Goal: Task Accomplishment & Management: Complete application form

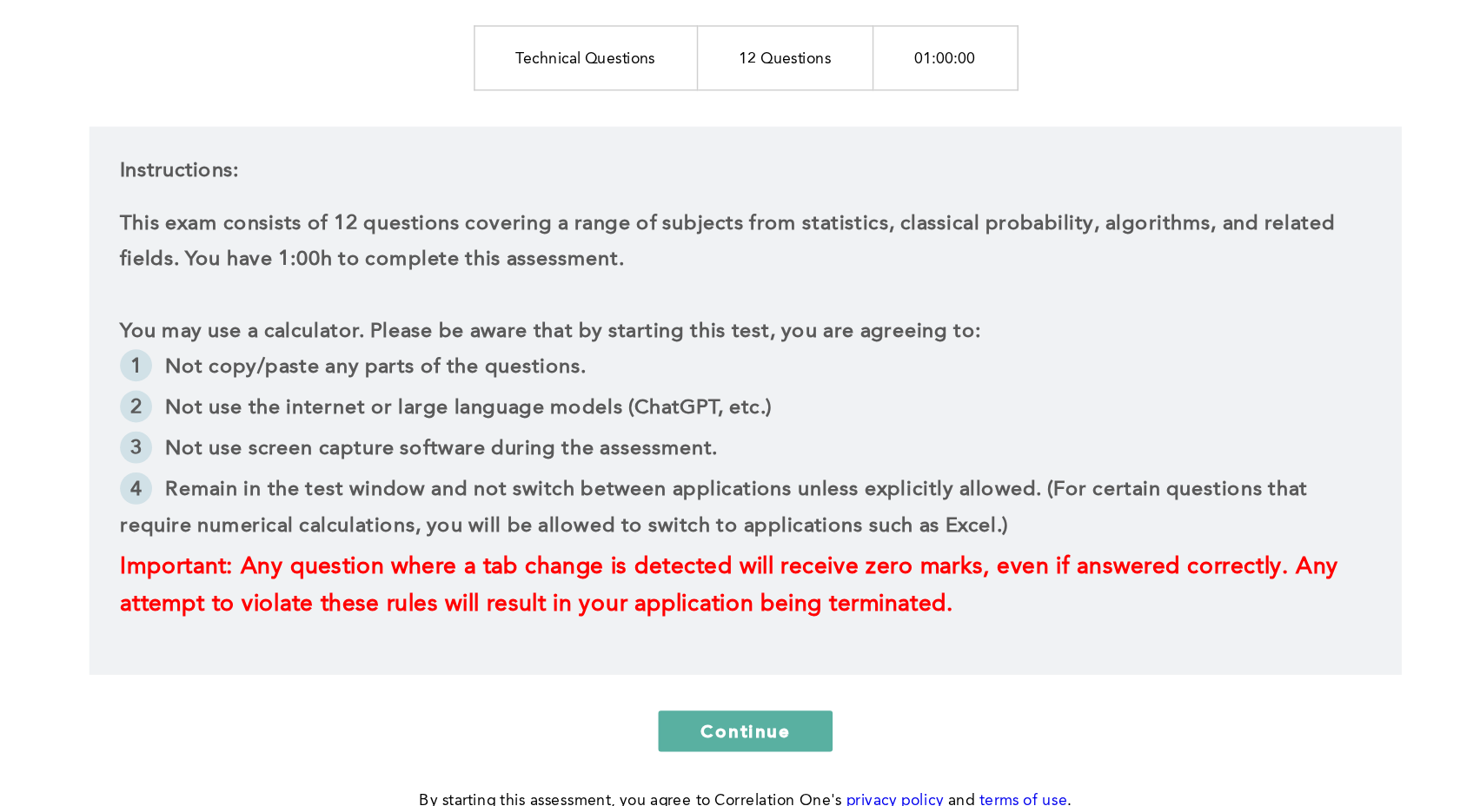
scroll to position [23, 0]
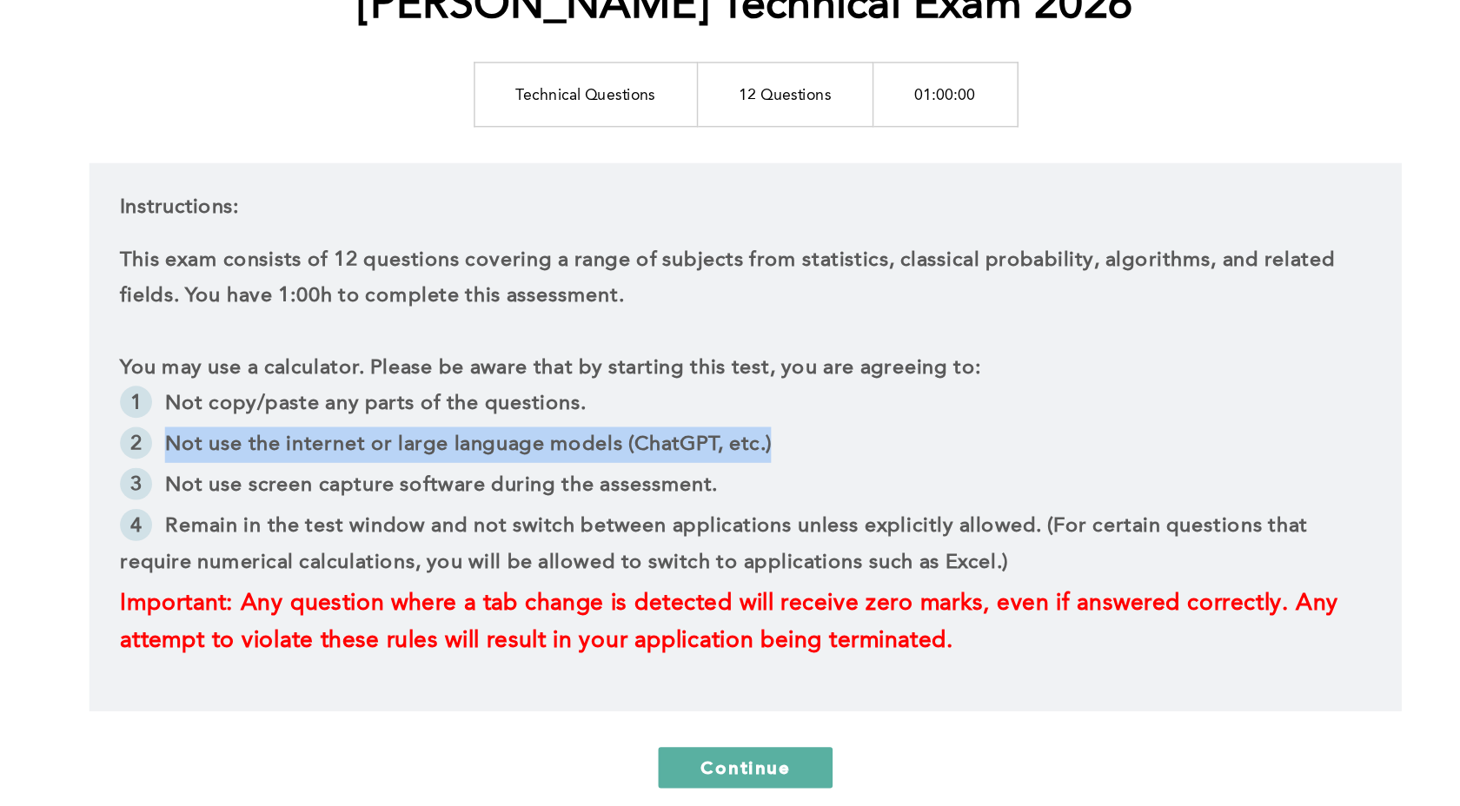
drag, startPoint x: 335, startPoint y: 521, endPoint x: 762, endPoint y: 515, distance: 427.6
click at [762, 515] on li "Not use the internet or large language models (ChatGPT, etc.)" at bounding box center [730, 524] width 848 height 28
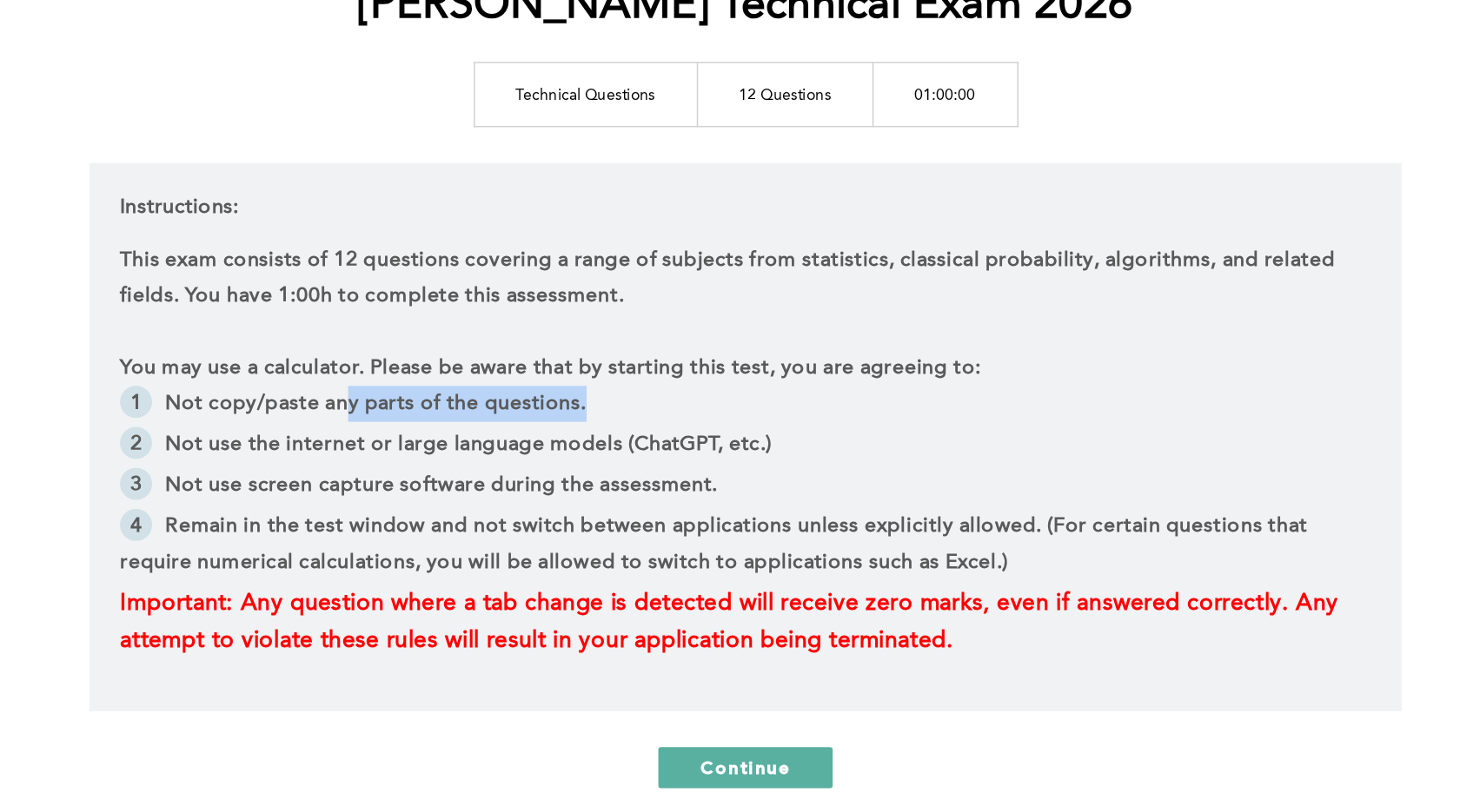
drag, startPoint x: 455, startPoint y: 489, endPoint x: 645, endPoint y: 490, distance: 189.4
click at [645, 490] on li "Not copy/paste any parts of the questions." at bounding box center [730, 496] width 848 height 28
click at [627, 487] on li "Not copy/paste any parts of the questions." at bounding box center [730, 496] width 848 height 28
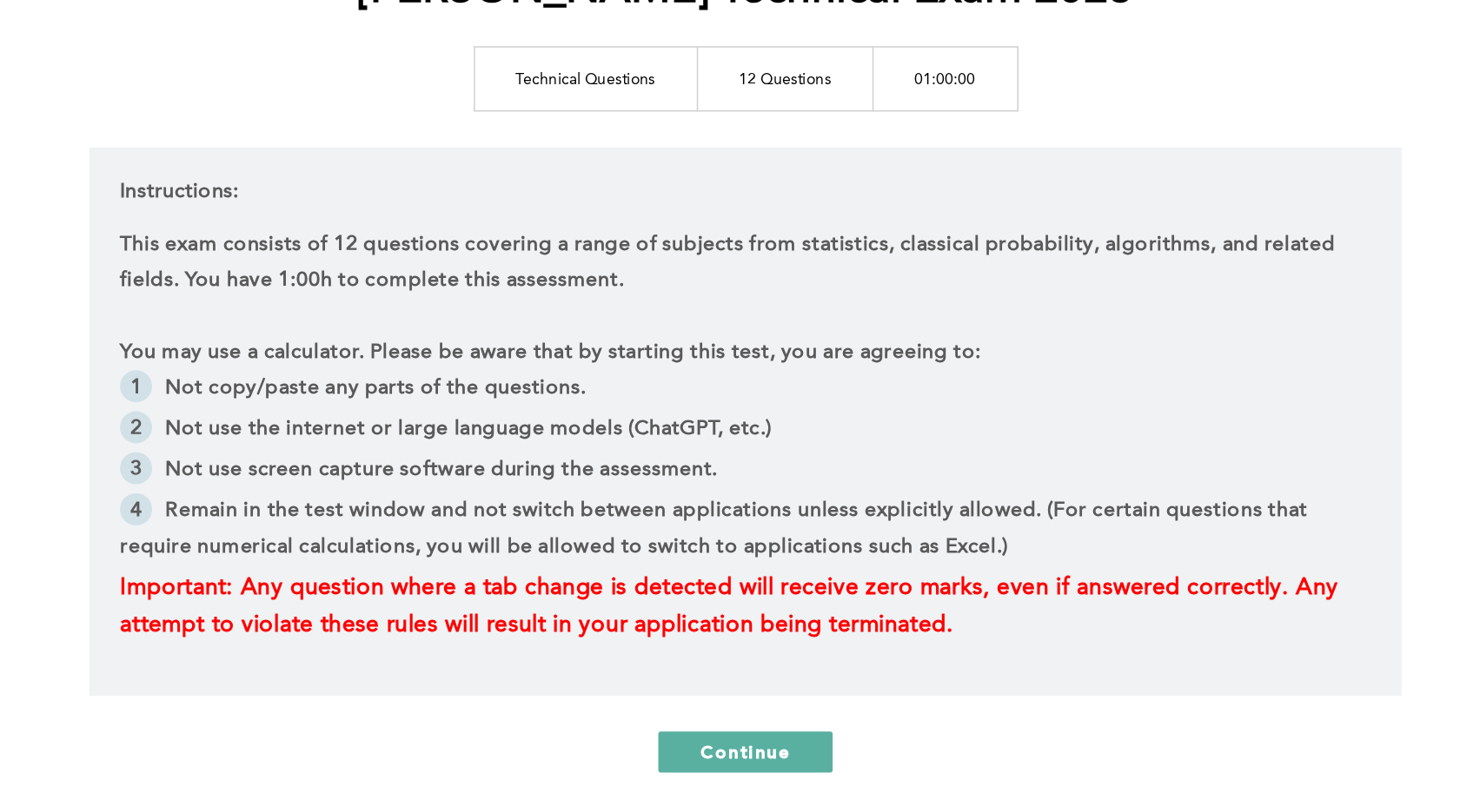
click at [627, 488] on li "Not copy/paste any parts of the questions." at bounding box center [730, 496] width 848 height 28
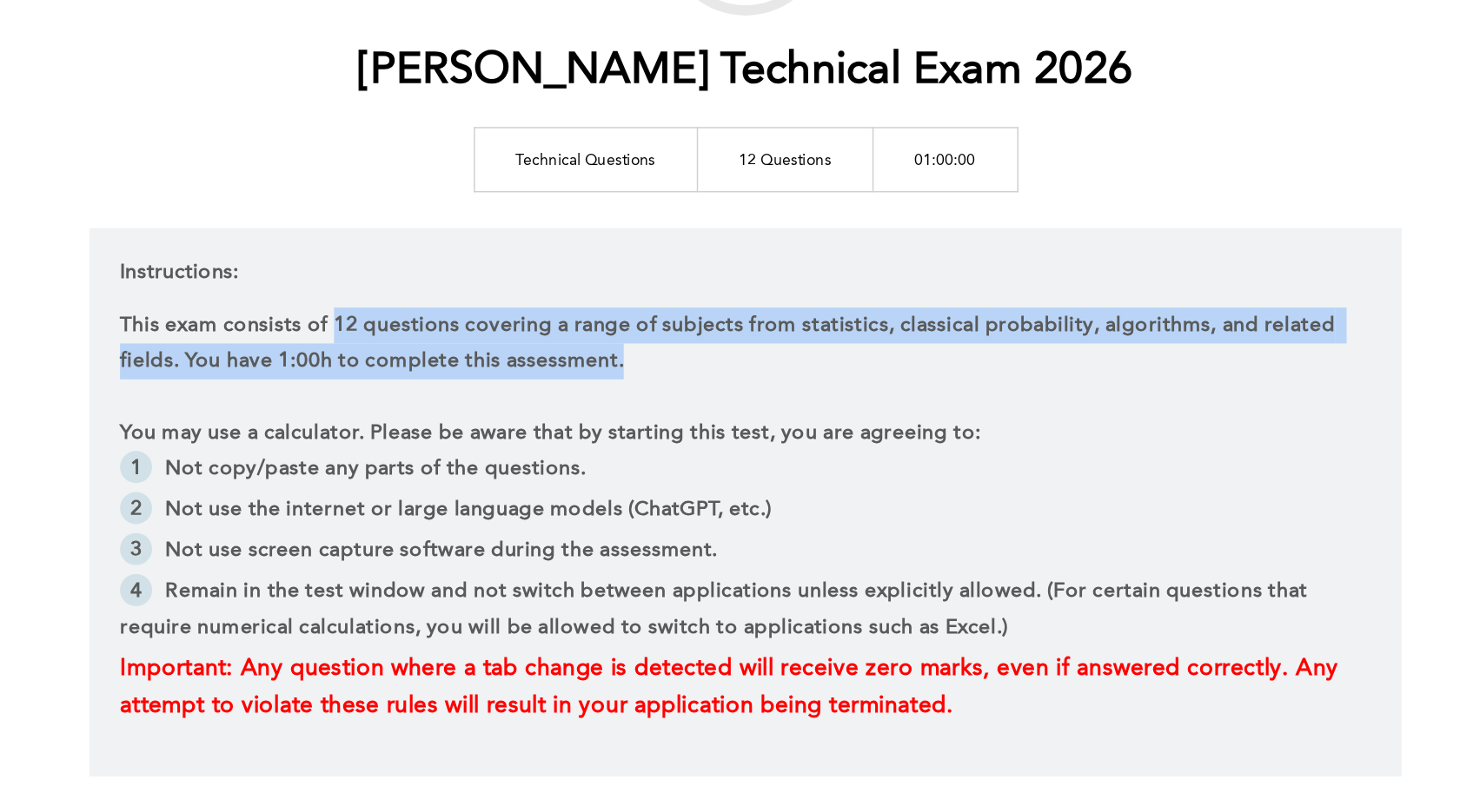
drag, startPoint x: 452, startPoint y: 397, endPoint x: 898, endPoint y: 411, distance: 446.0
click at [898, 411] on p "This exam consists of 12 questions covering a range of subjects from statistics…" at bounding box center [730, 409] width 848 height 49
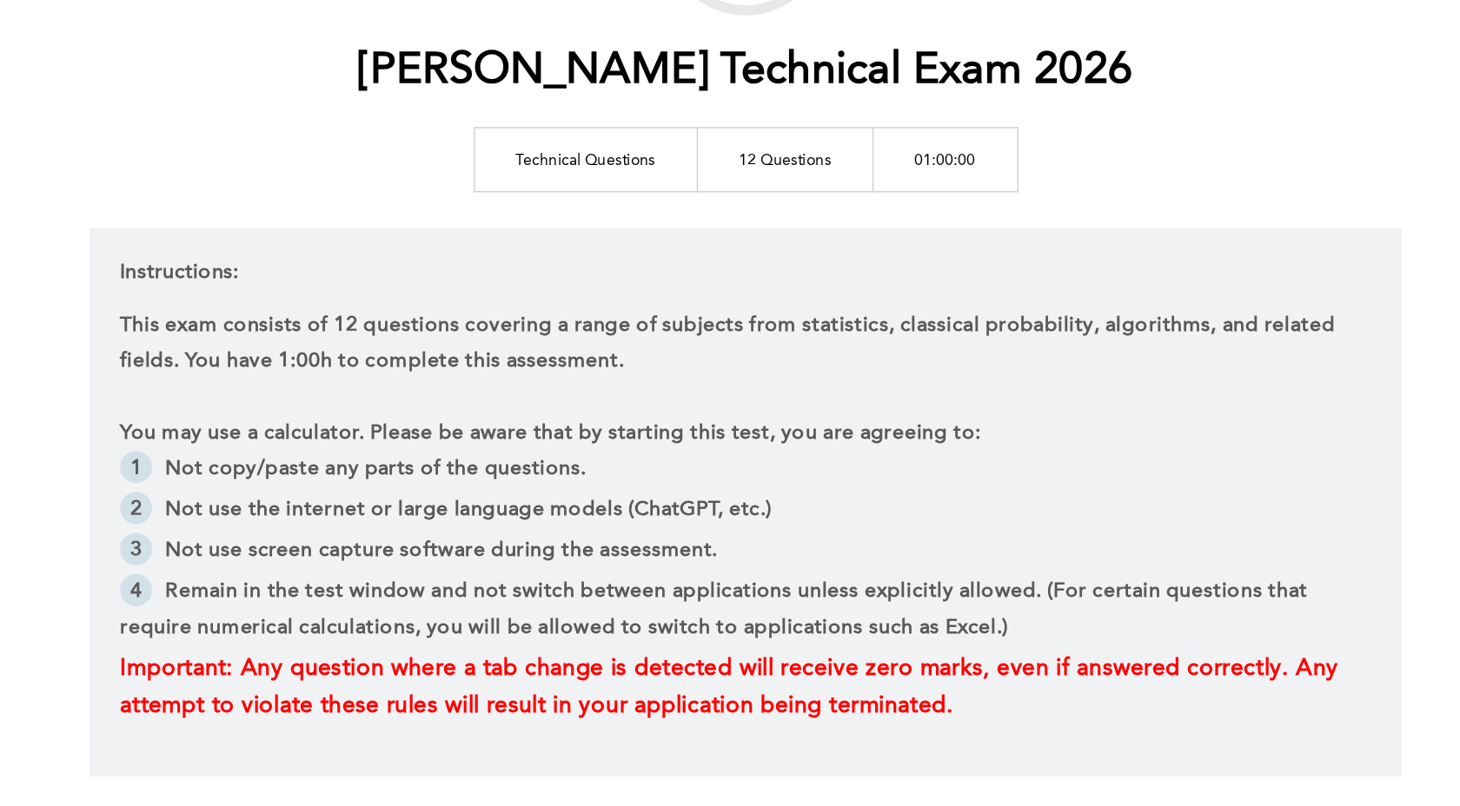
click at [810, 404] on p "This exam consists of 12 questions covering a range of subjects from statistics…" at bounding box center [730, 409] width 848 height 49
